Goal: Task Accomplishment & Management: Use online tool/utility

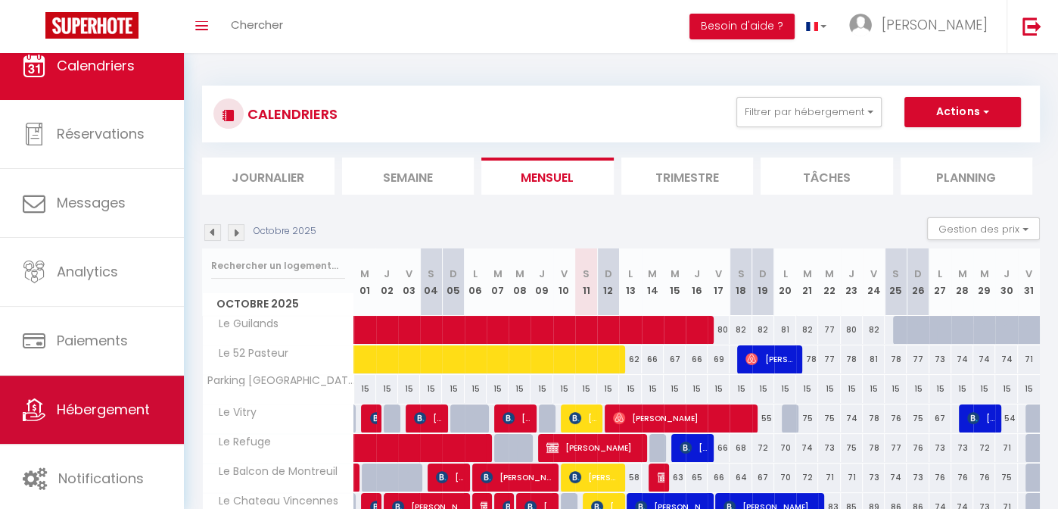
scroll to position [21, 0]
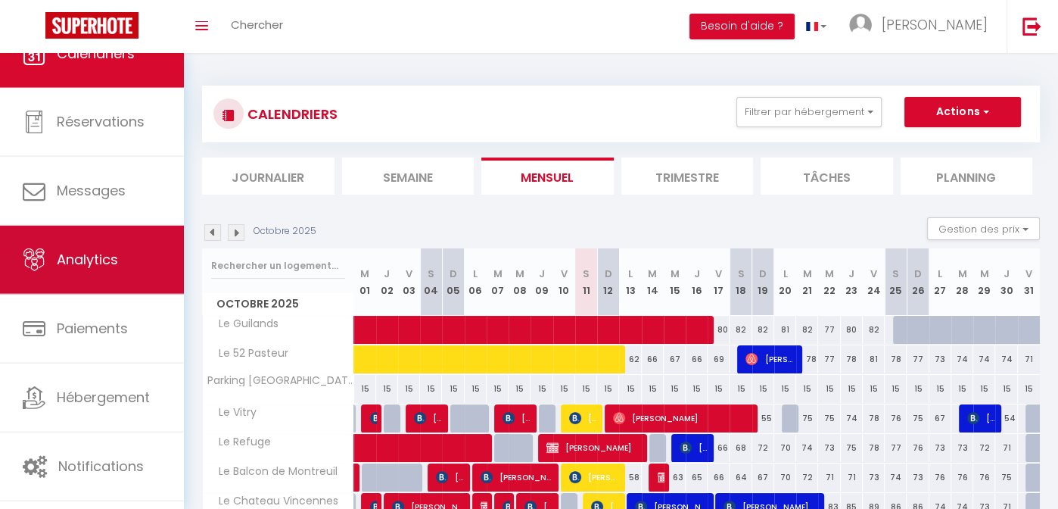
click at [120, 256] on link "Analytics" at bounding box center [92, 260] width 184 height 68
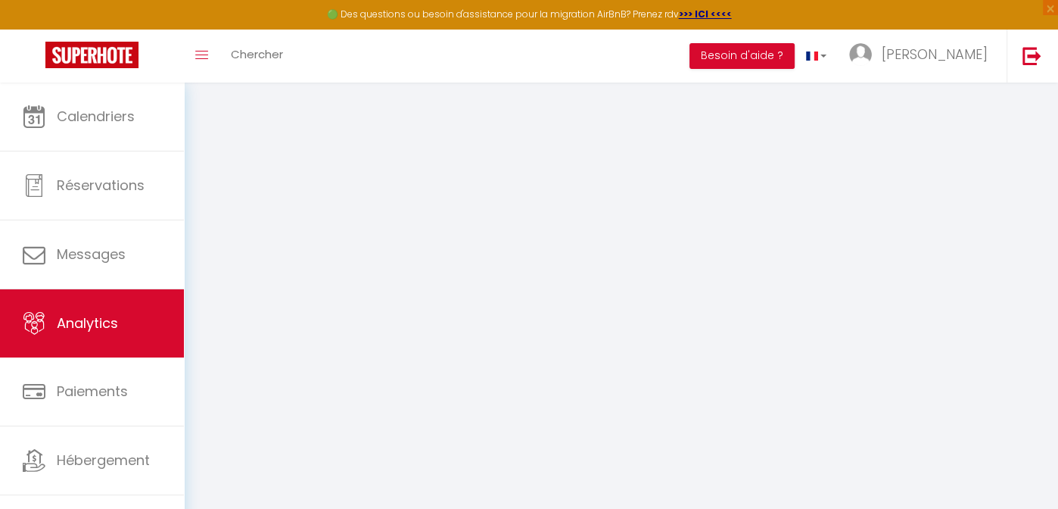
select select "2025"
select select "10"
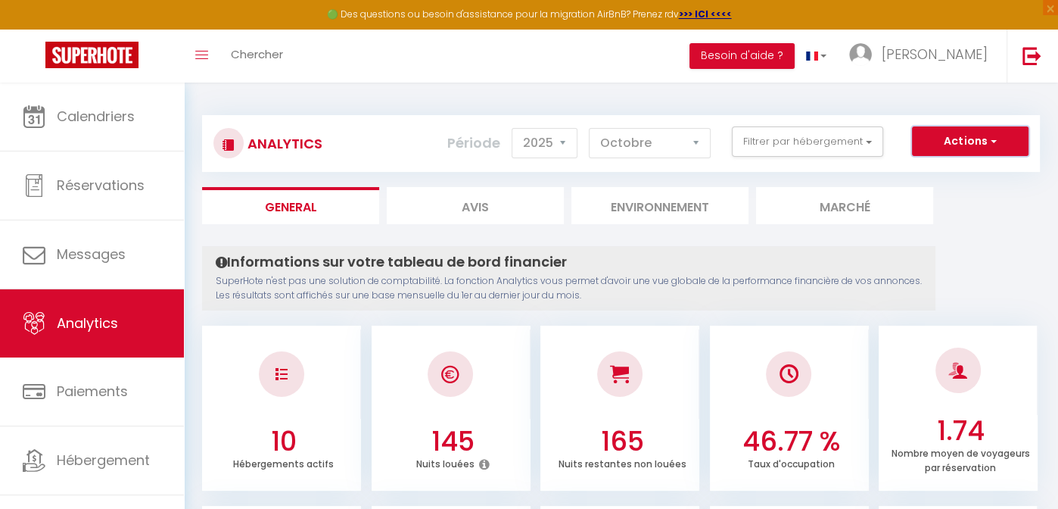
click at [1001, 136] on button "Actions" at bounding box center [970, 141] width 117 height 30
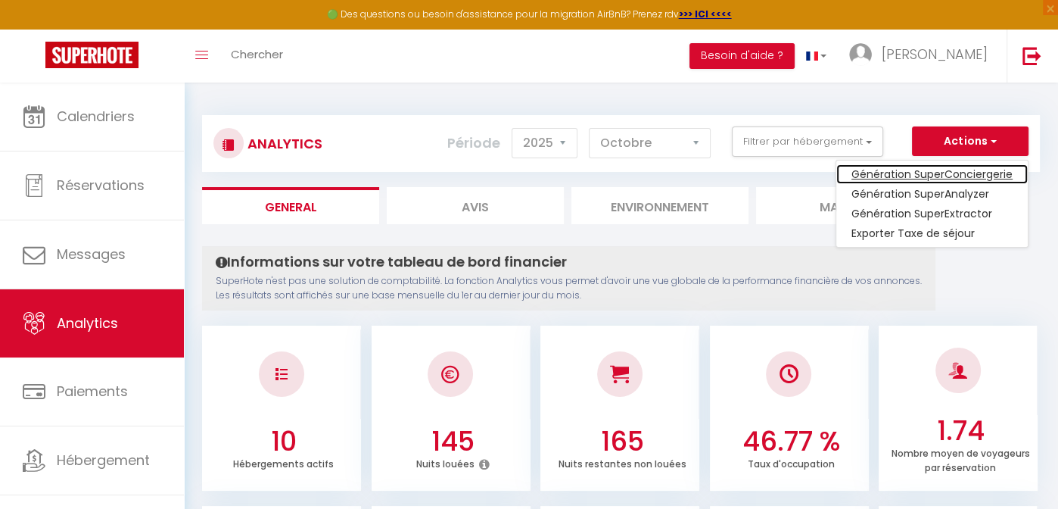
click at [881, 173] on link "Génération SuperConciergerie" at bounding box center [933, 174] width 192 height 20
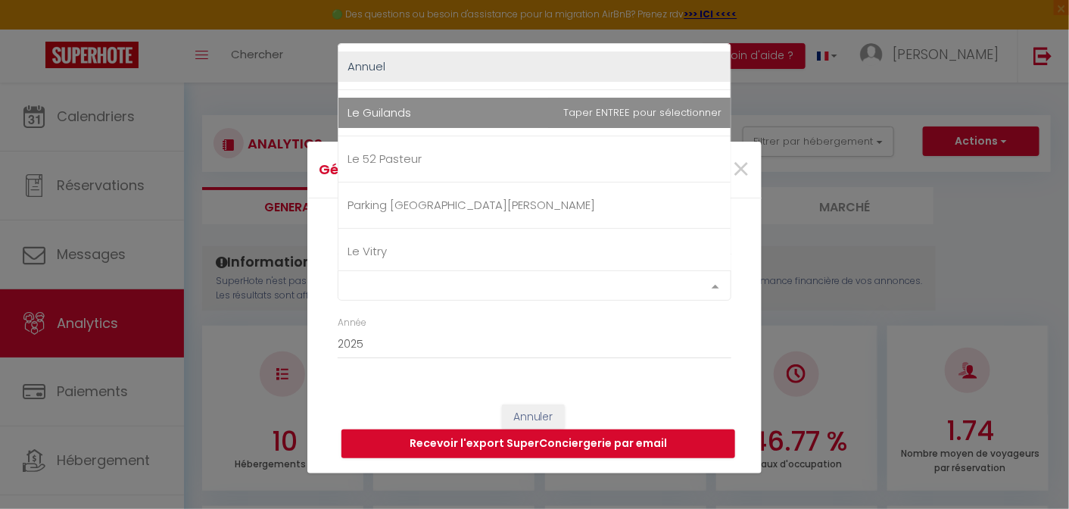
click at [397, 289] on div "Select option" at bounding box center [535, 285] width 394 height 30
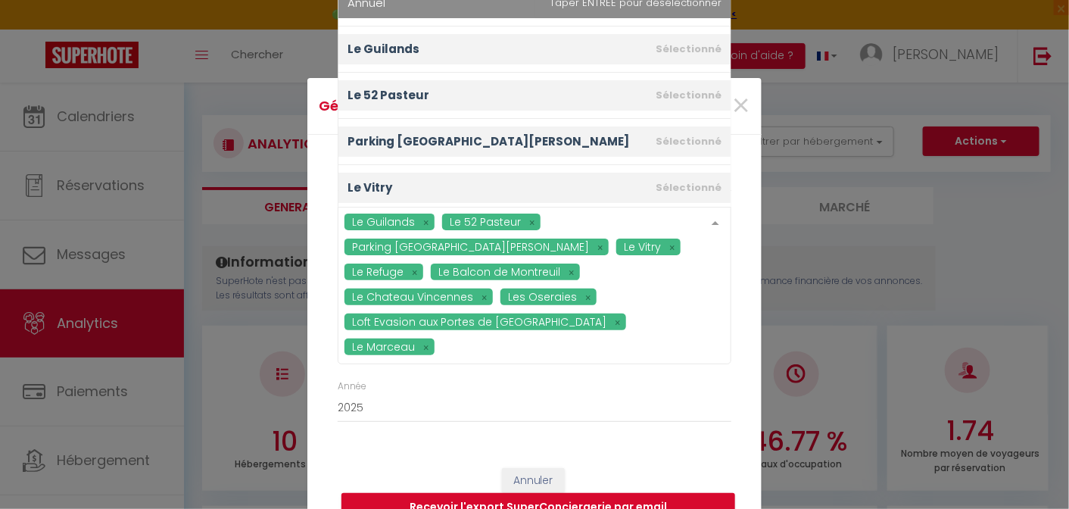
click at [415, 65] on ul "Annuel Le Guilands [GEOGRAPHIC_DATA] [GEOGRAPHIC_DATA][PERSON_NAME] [PERSON_NAM…" at bounding box center [534, 234] width 392 height 508
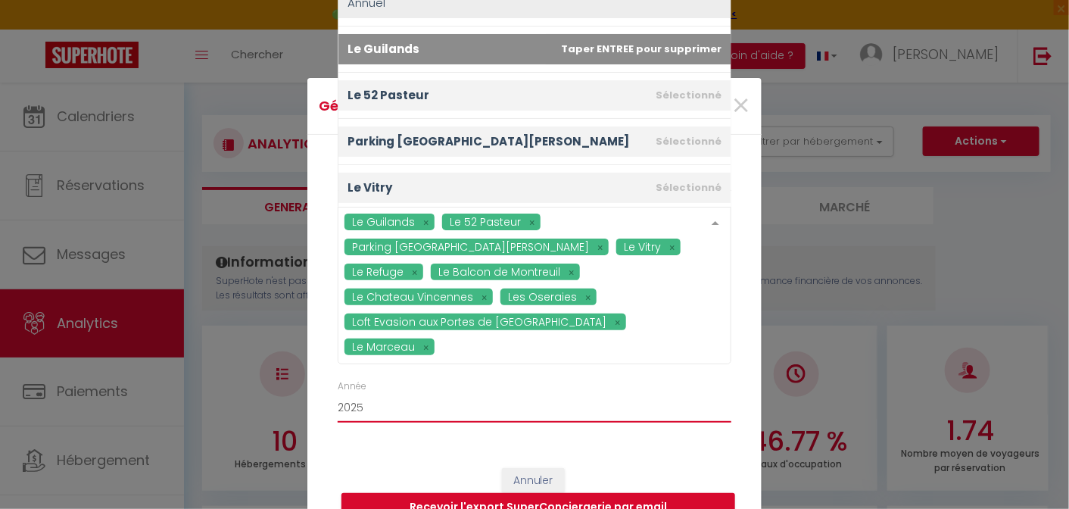
click at [515, 409] on select "2015 2016 2017 2018 2019 2020 2021 2022 2023 2024 2025 2026 2027 2028" at bounding box center [535, 408] width 394 height 29
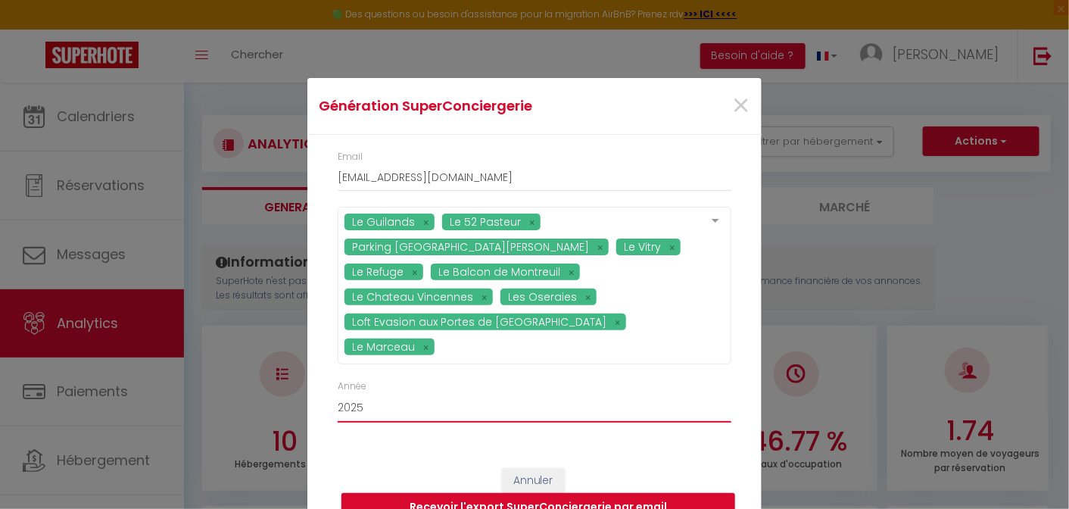
click at [338, 394] on select "2015 2016 2017 2018 2019 2020 2021 2022 2023 2024 2025 2026 2027 2028" at bounding box center [535, 408] width 394 height 29
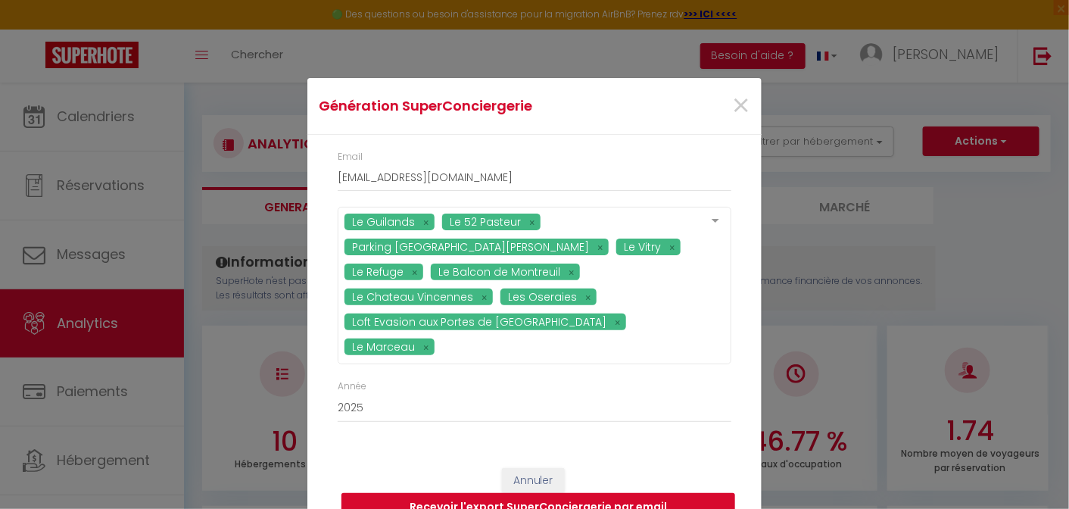
click at [444, 494] on button "Recevoir l'export SuperConciergerie par email" at bounding box center [538, 507] width 394 height 29
